Goal: Find specific page/section: Find specific page/section

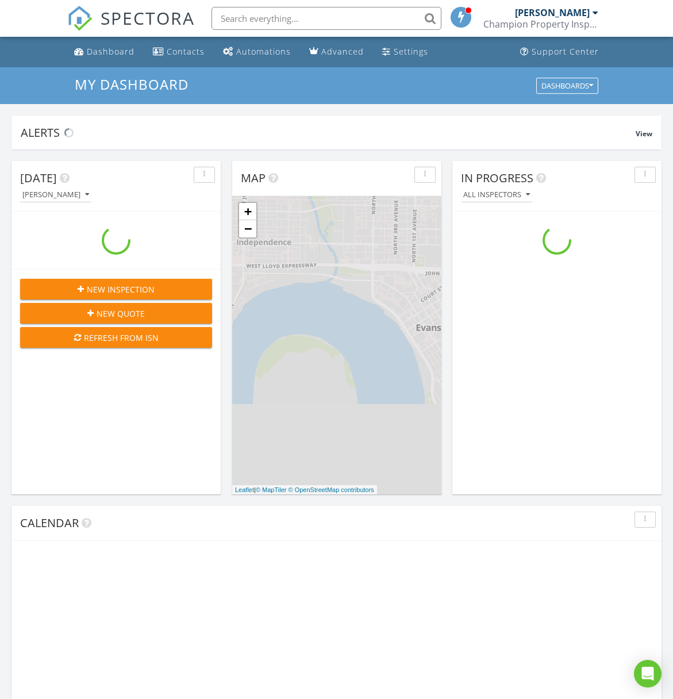
scroll to position [1046, 673]
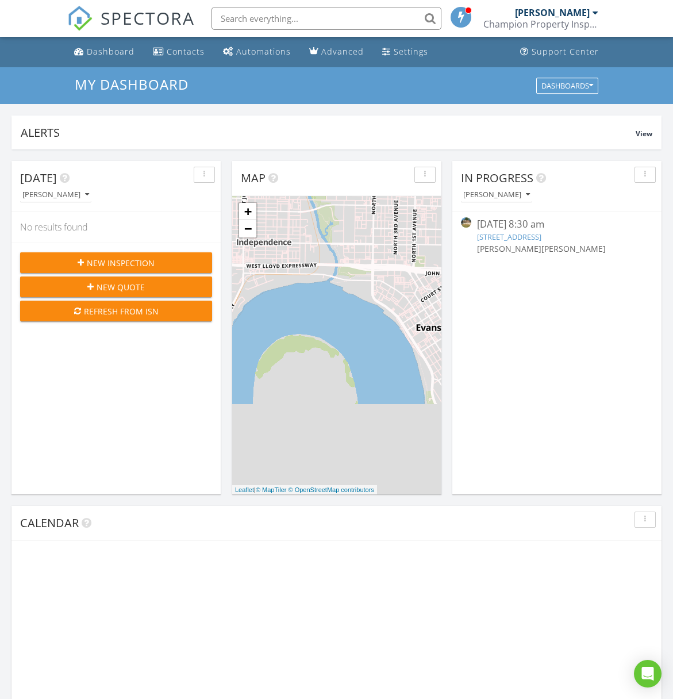
click at [282, 17] on input "text" at bounding box center [326, 18] width 230 height 23
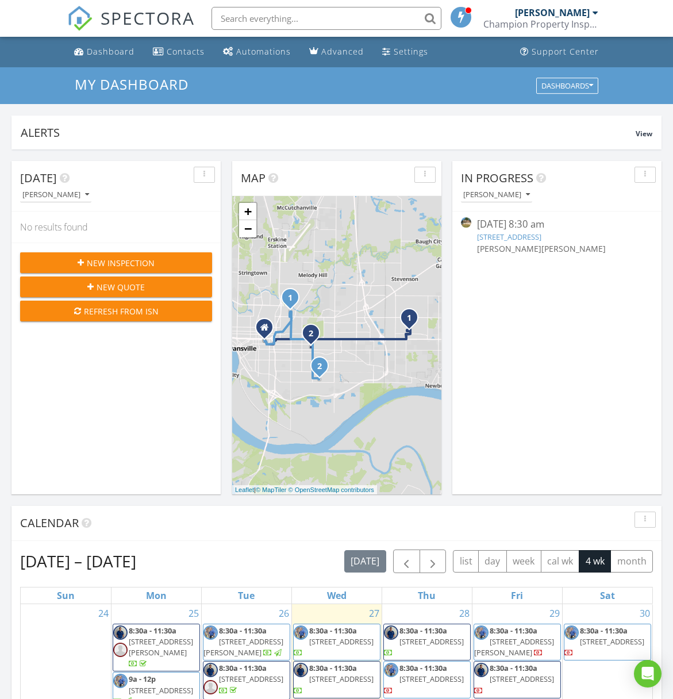
paste input "[STREET_ADDRESS]"
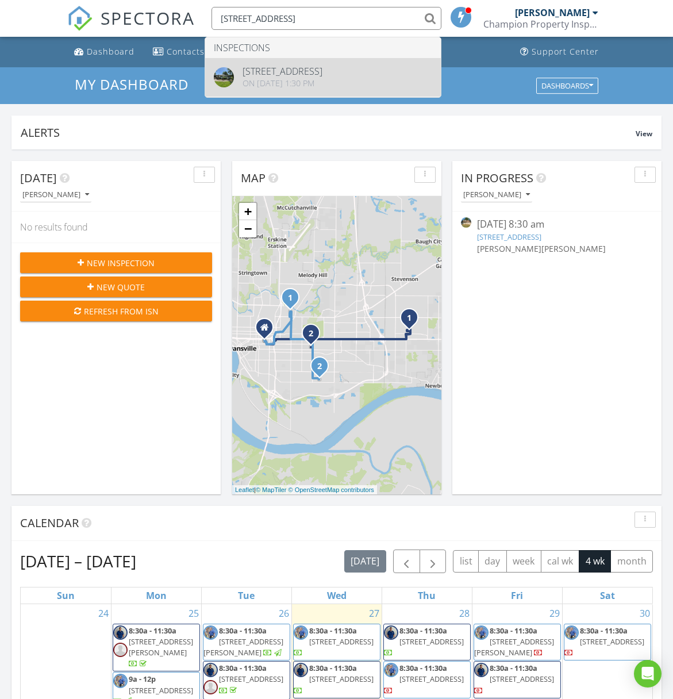
type input "[STREET_ADDRESS]"
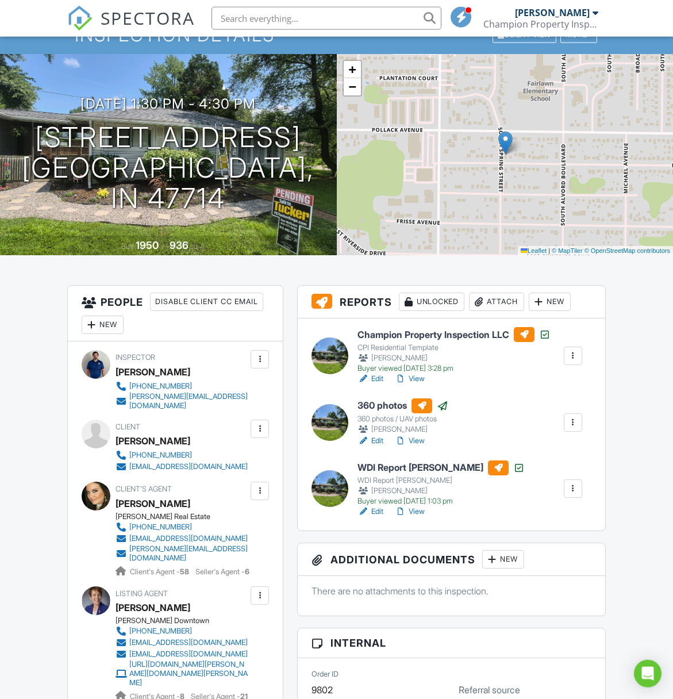
scroll to position [59, 0]
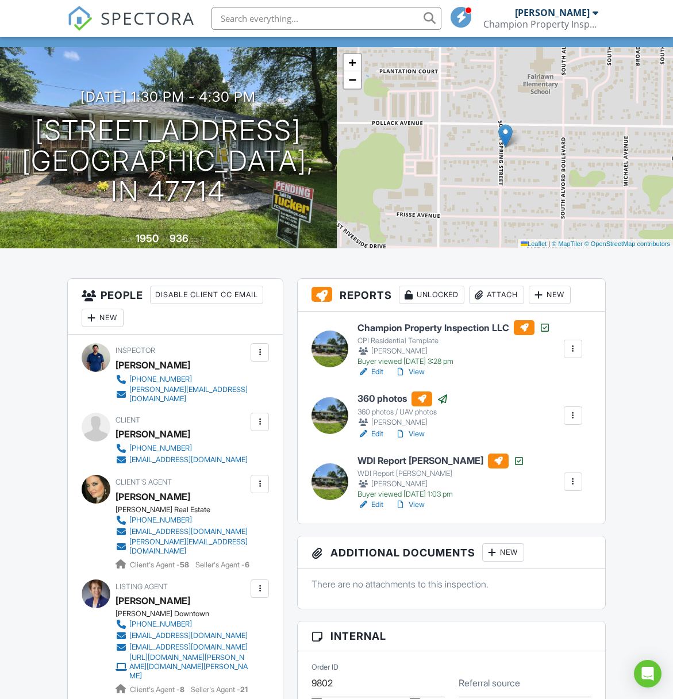
click at [330, 346] on div at bounding box center [329, 348] width 37 height 37
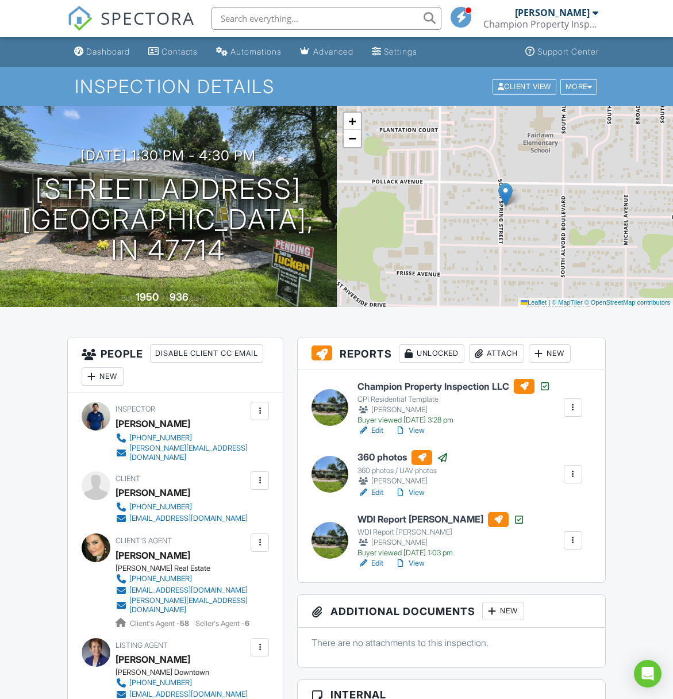
click at [414, 430] on link "View" at bounding box center [410, 430] width 30 height 11
